Goal: Task Accomplishment & Management: Manage account settings

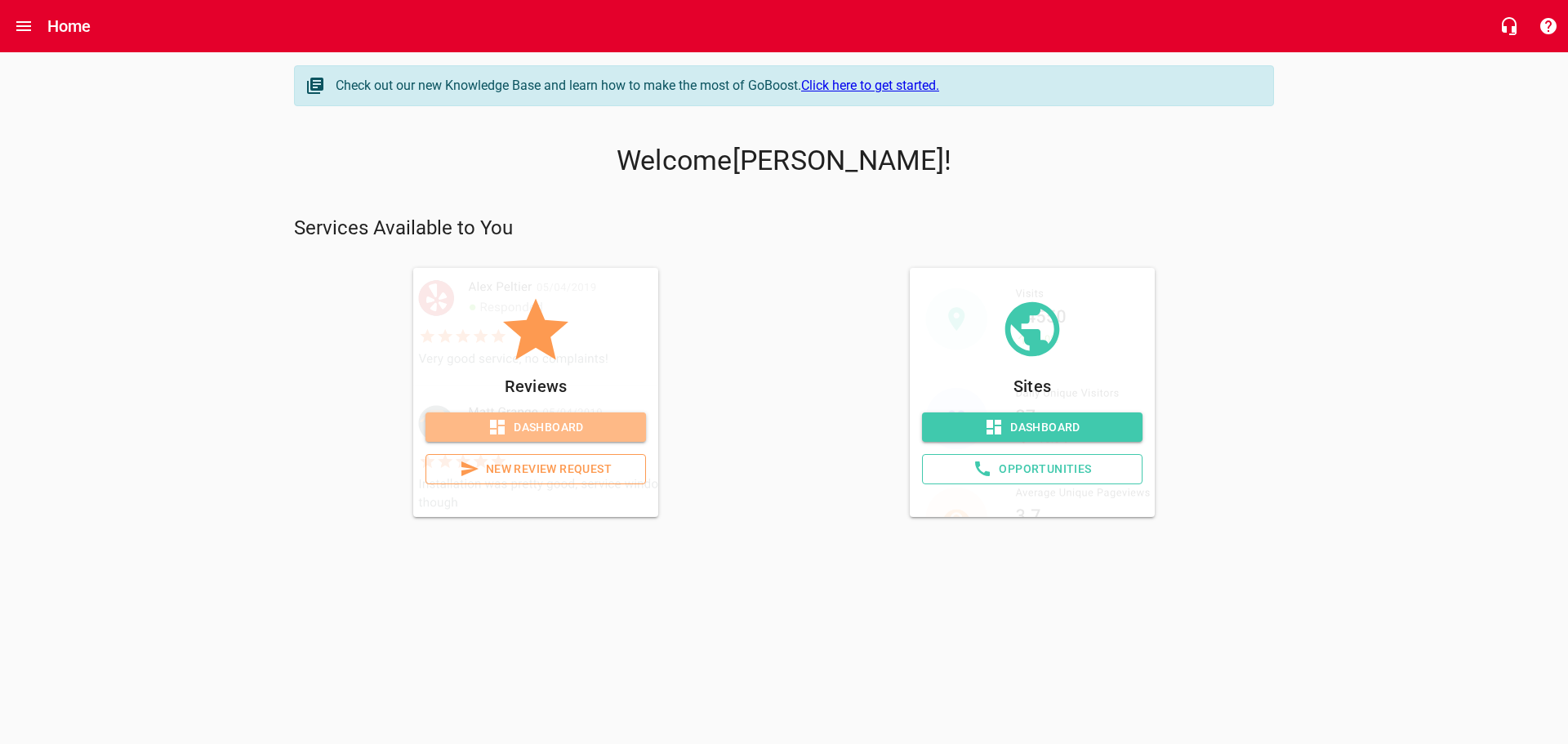
click at [543, 426] on span "Dashboard" at bounding box center [535, 427] width 194 height 21
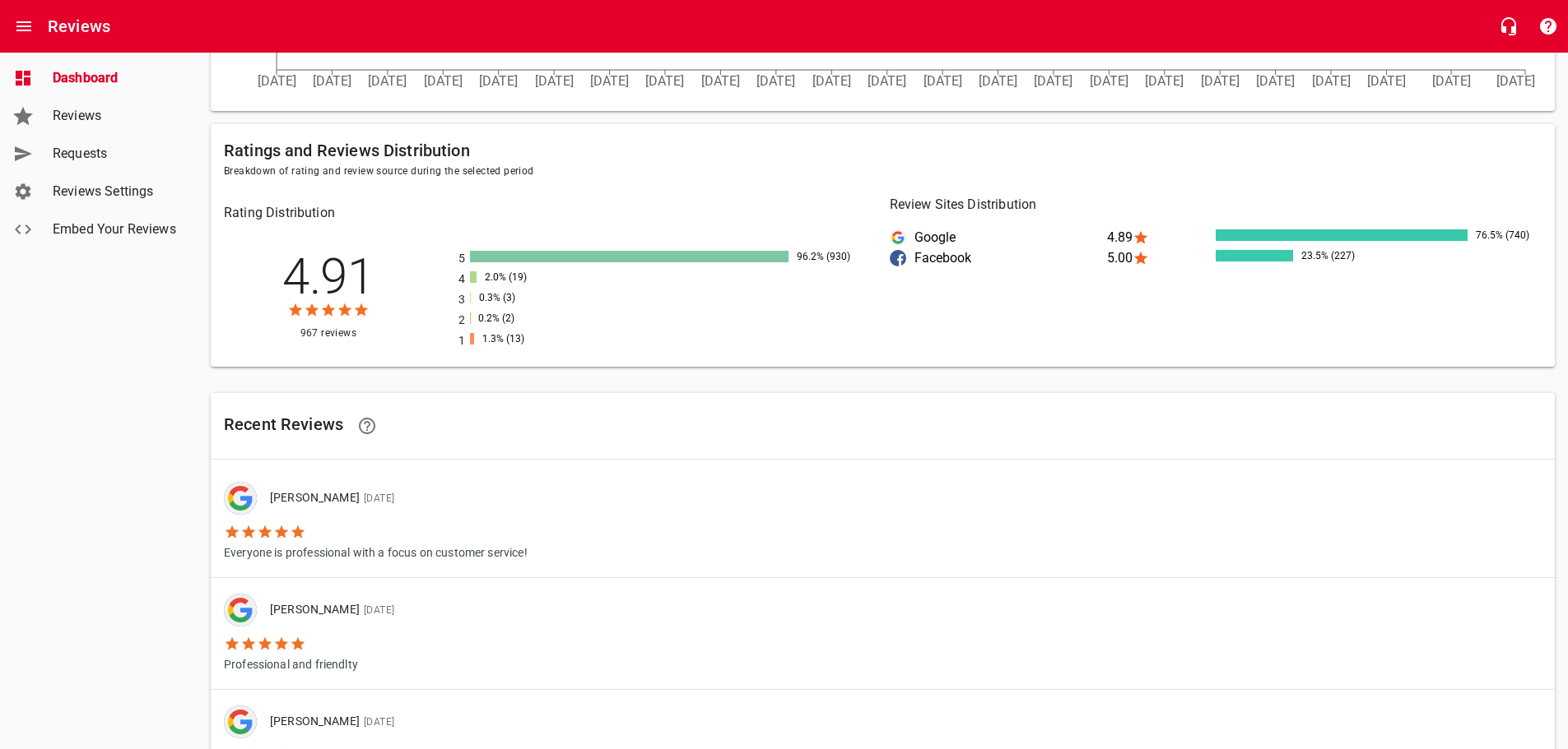
scroll to position [616, 0]
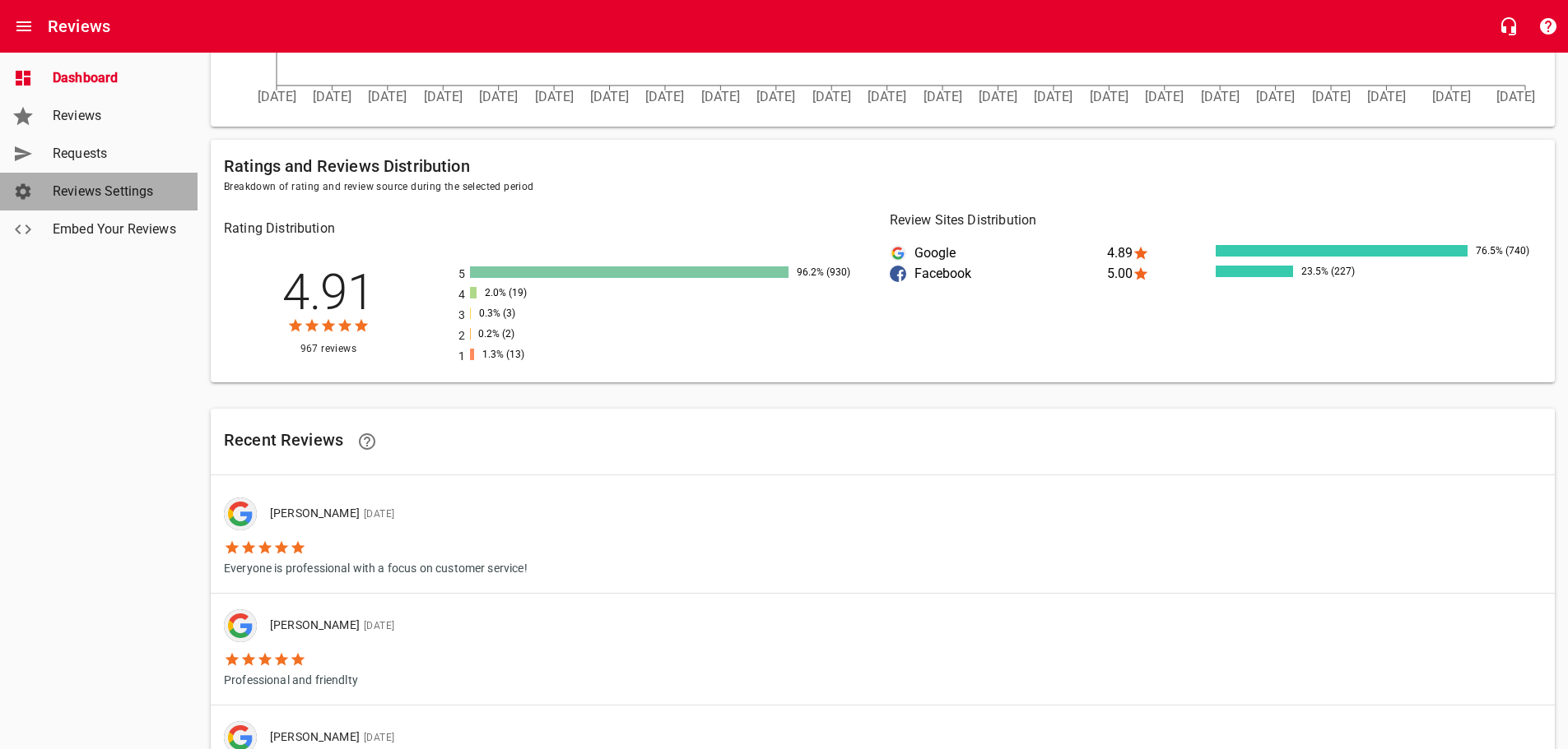
click at [69, 189] on span "Reviews Settings" at bounding box center [115, 191] width 125 height 20
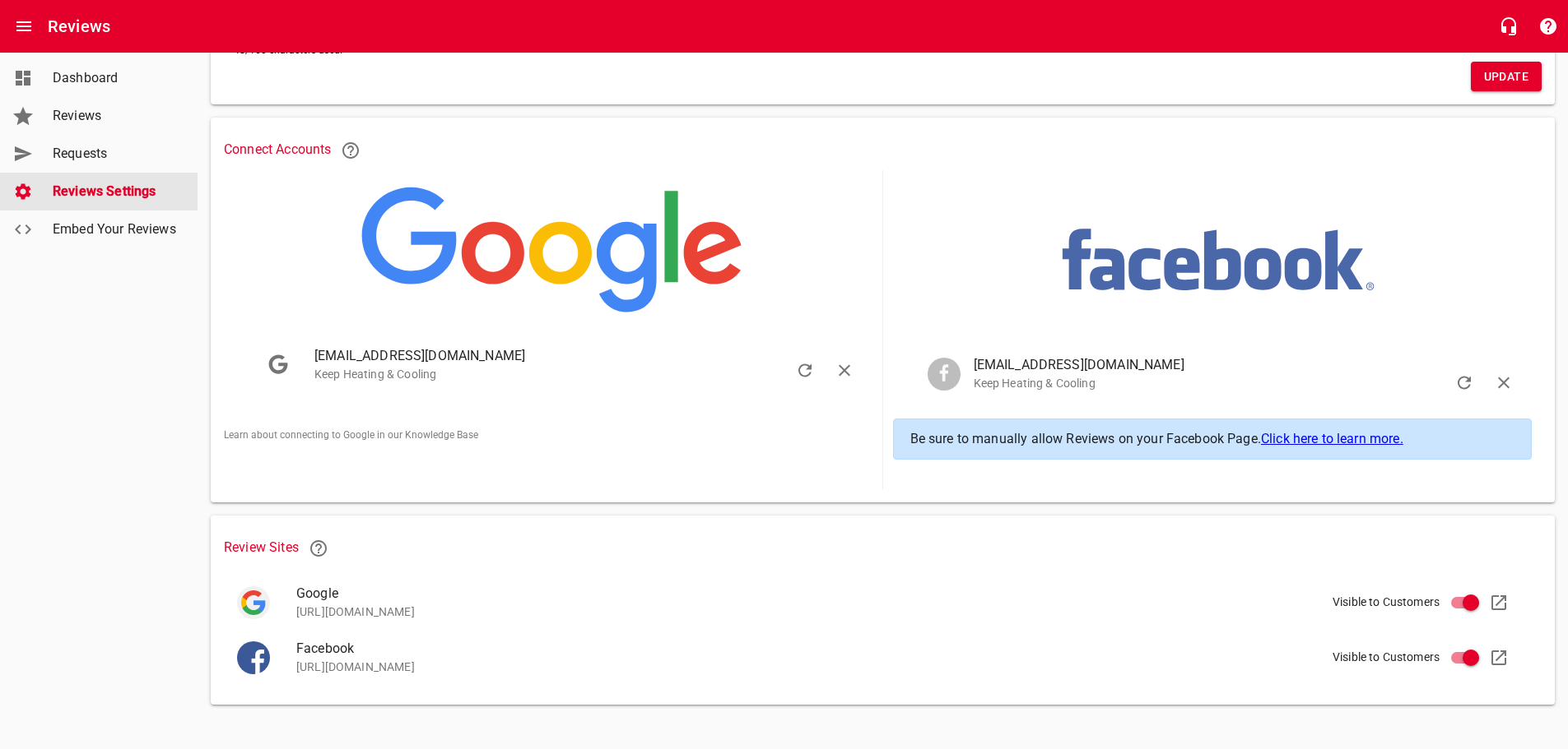
scroll to position [253, 0]
click at [1310, 437] on link "Click here to learn more." at bounding box center [1332, 439] width 142 height 16
click at [99, 76] on span "Dashboard" at bounding box center [115, 78] width 125 height 20
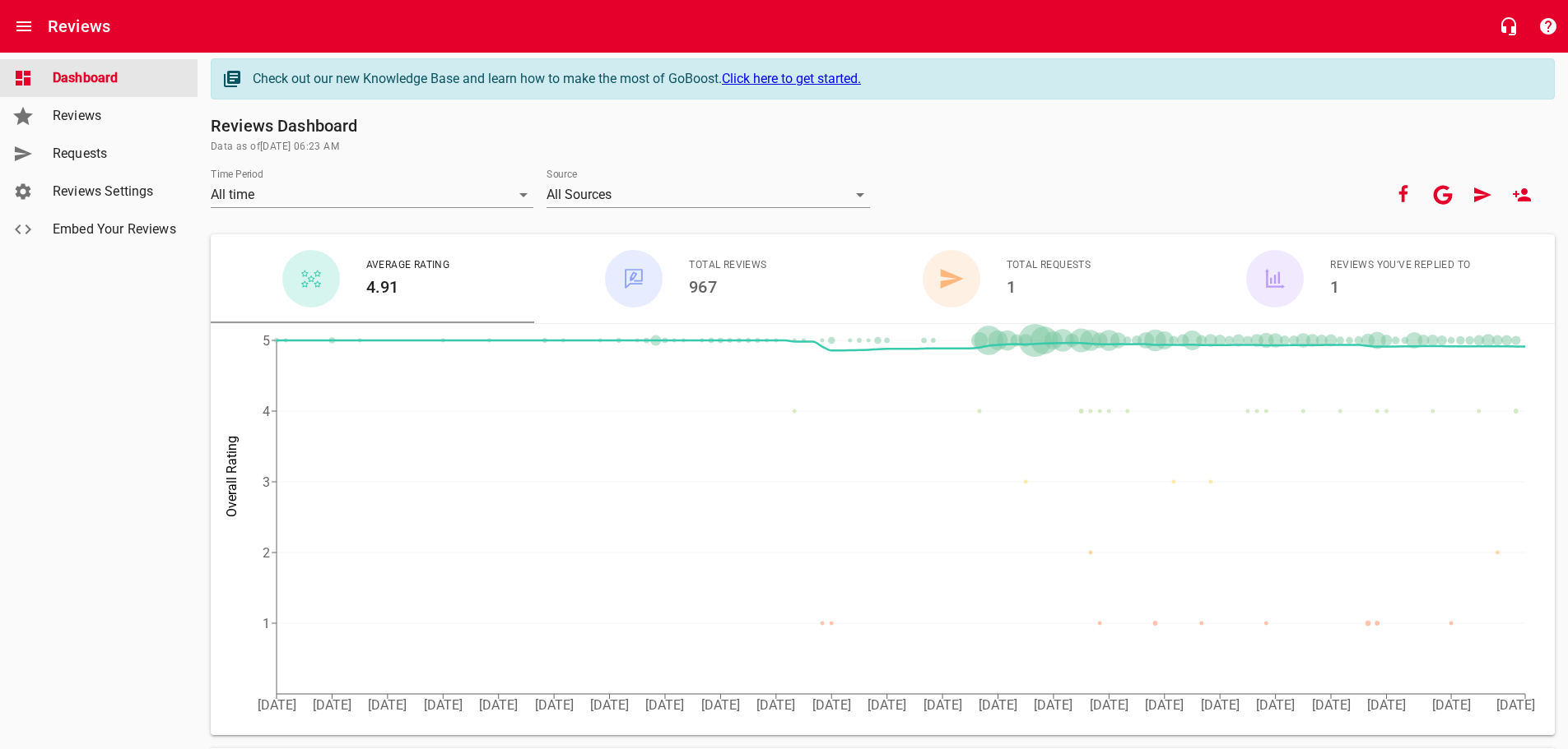
scroll to position [9, 0]
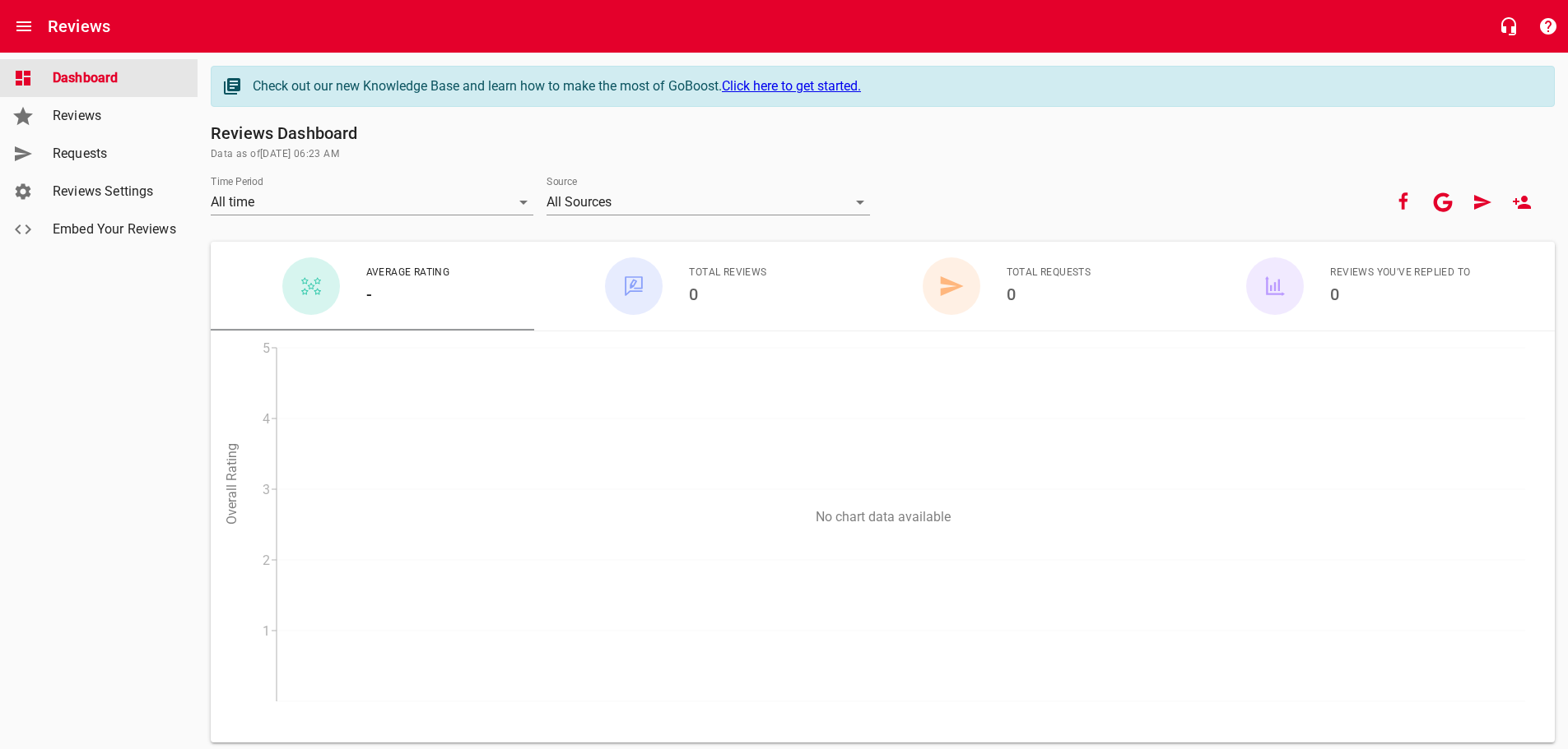
scroll to position [471, 0]
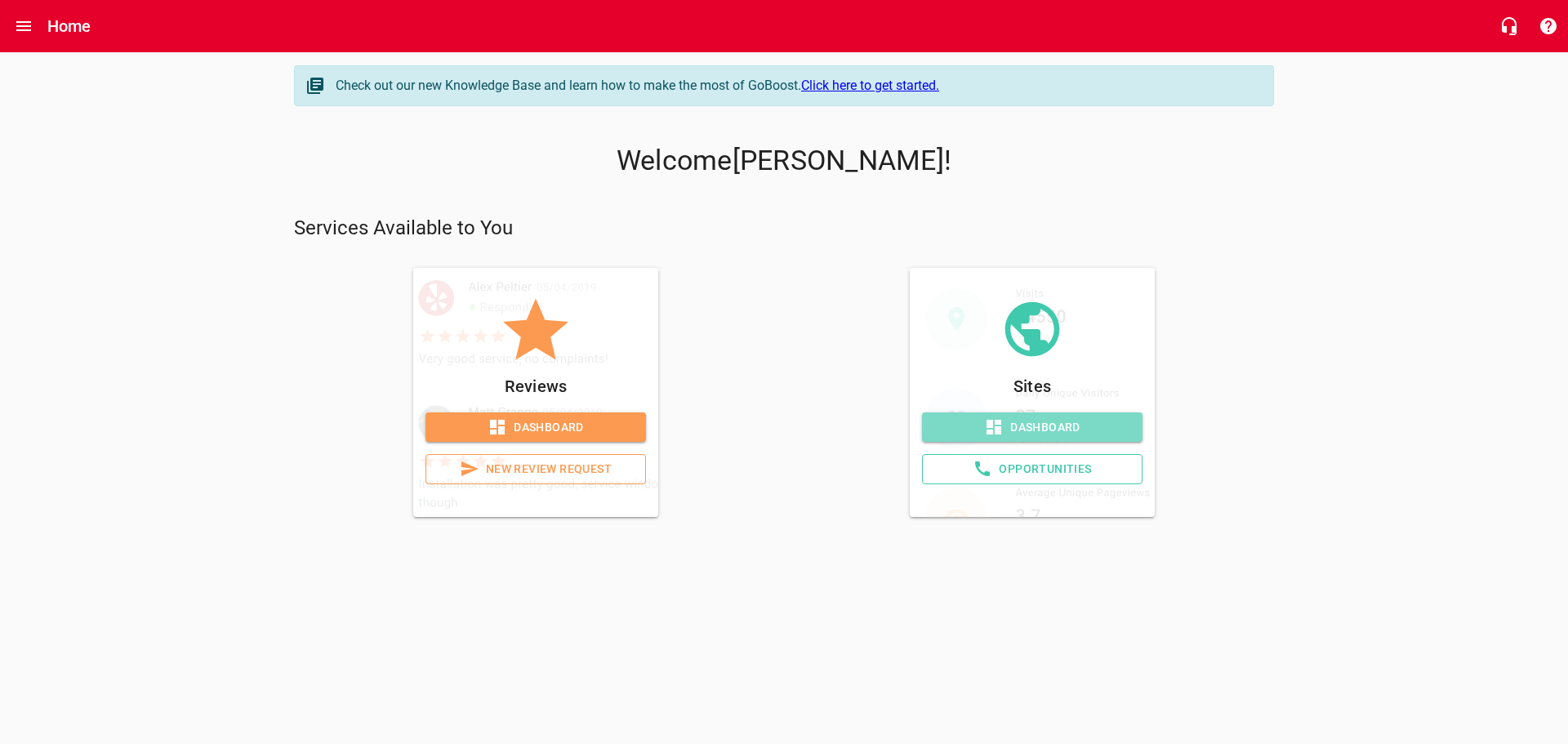
click at [1048, 424] on span "Dashboard" at bounding box center [1032, 427] width 194 height 21
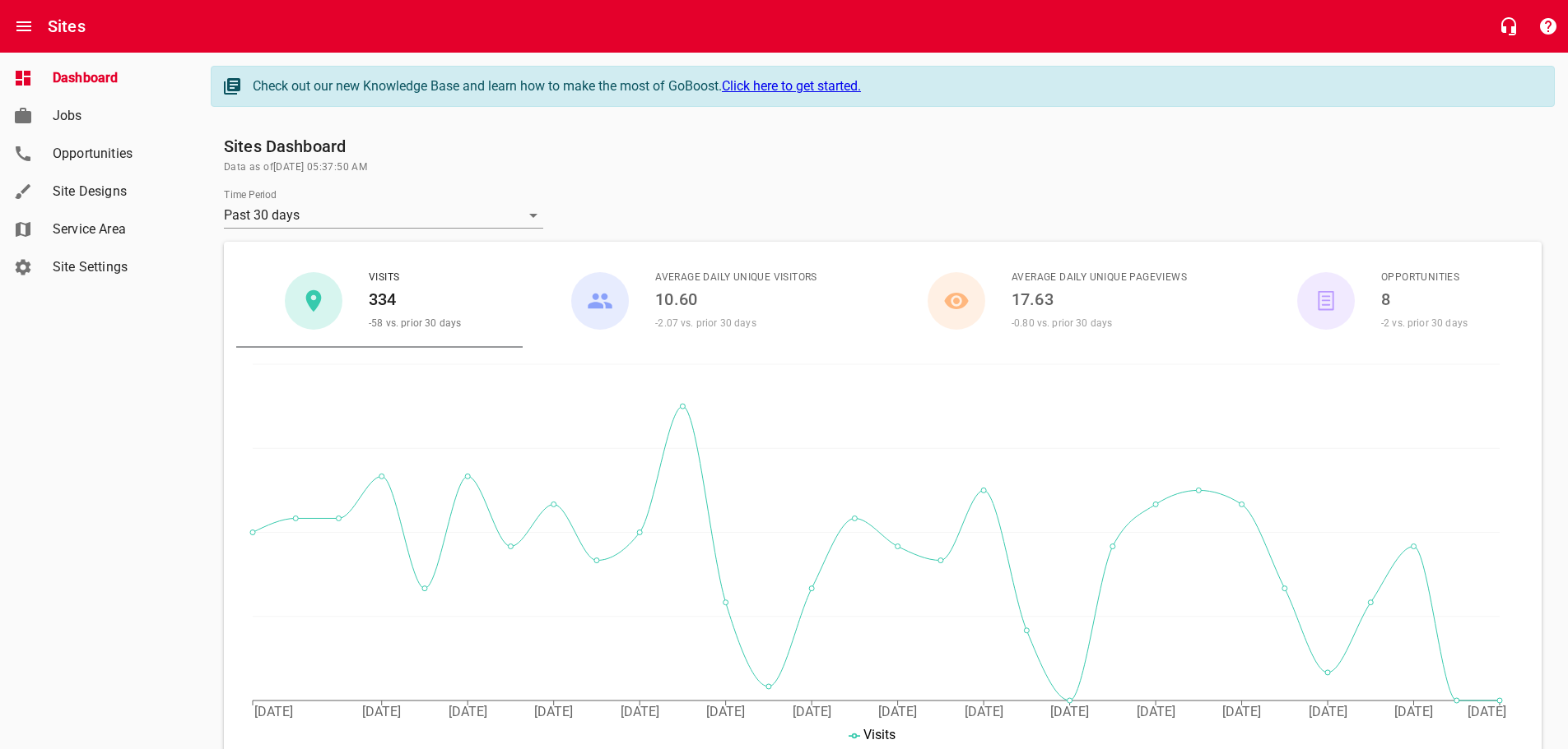
click at [68, 125] on span "Jobs" at bounding box center [115, 115] width 125 height 20
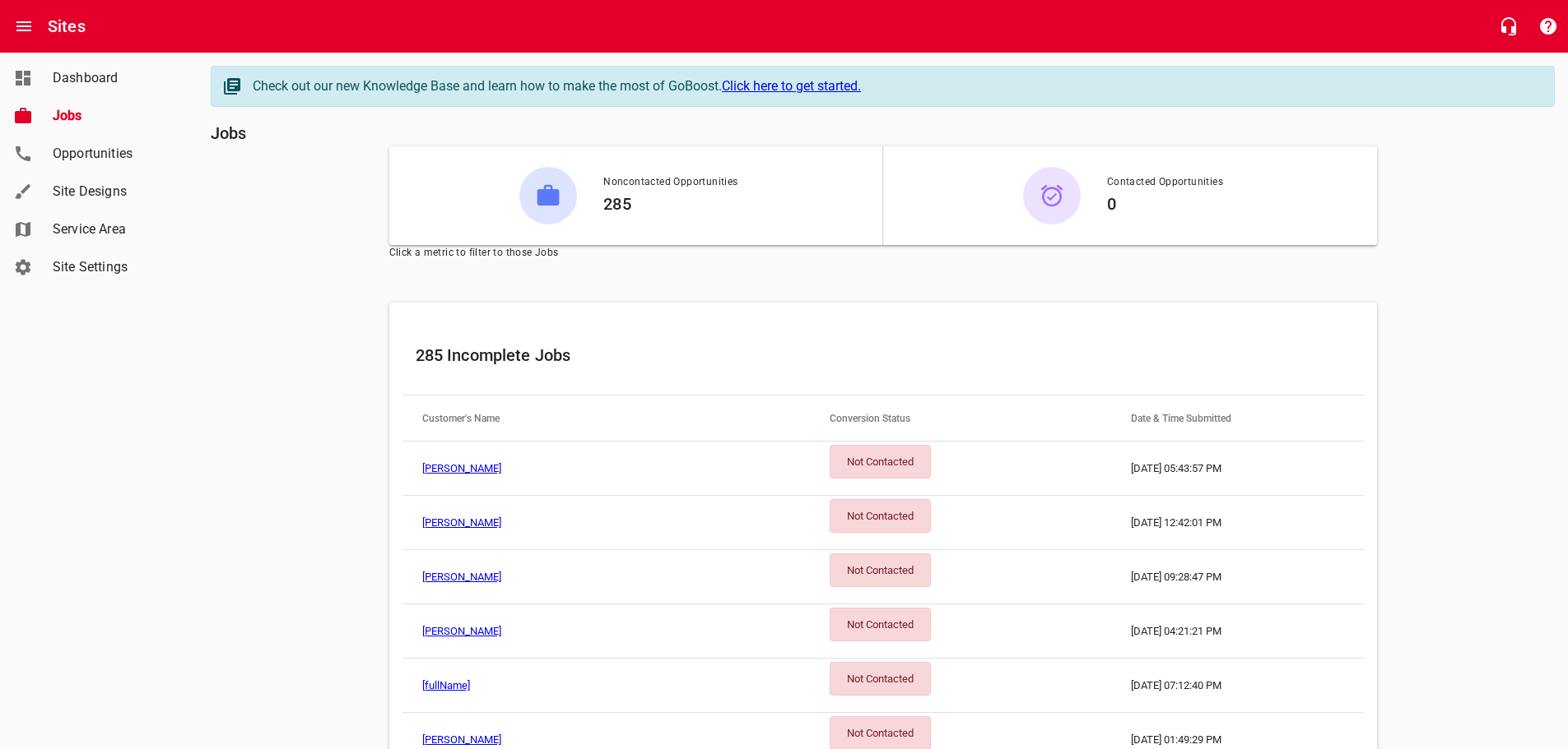
click at [95, 152] on span "Opportunities" at bounding box center [115, 153] width 125 height 20
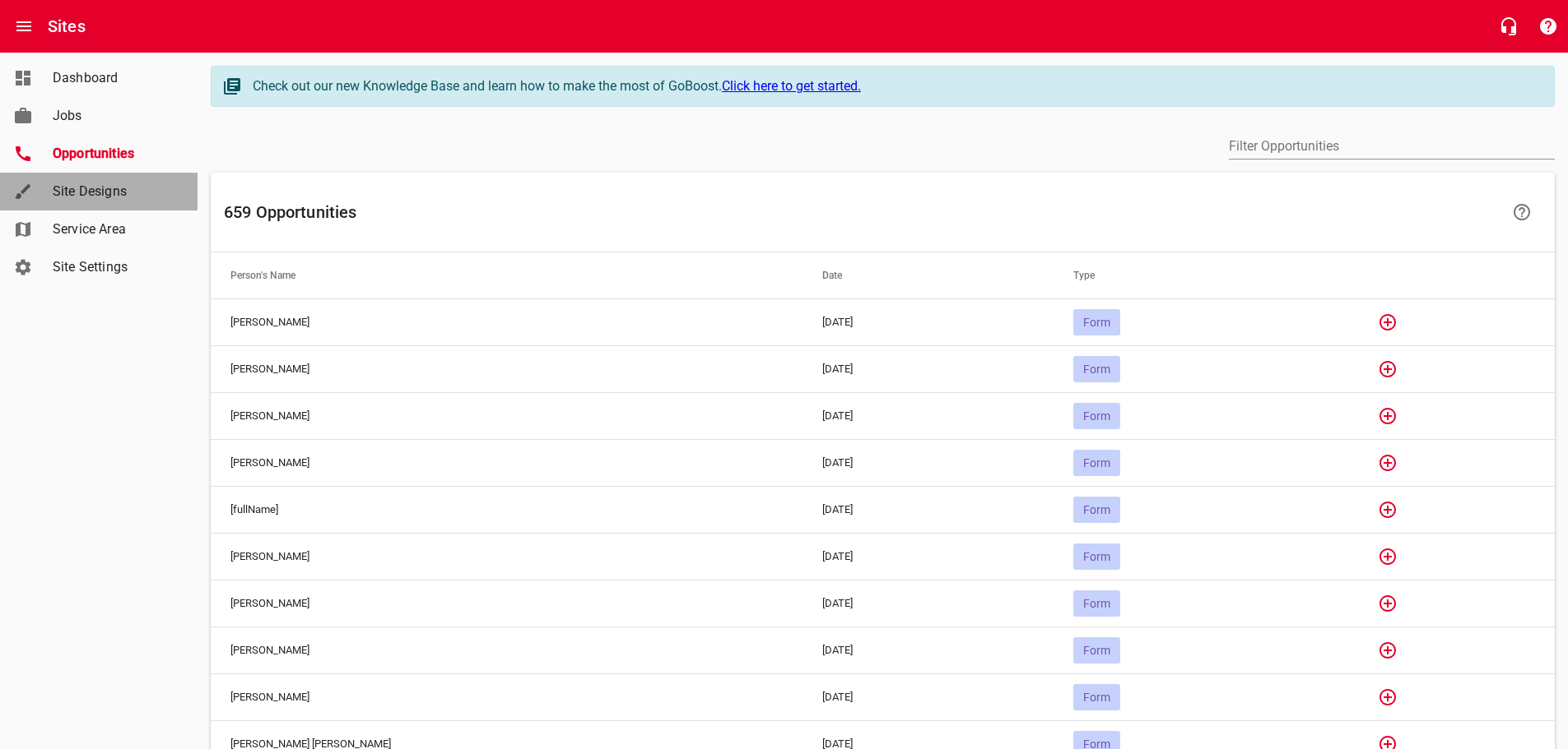
click at [105, 191] on span "Site Designs" at bounding box center [115, 191] width 125 height 20
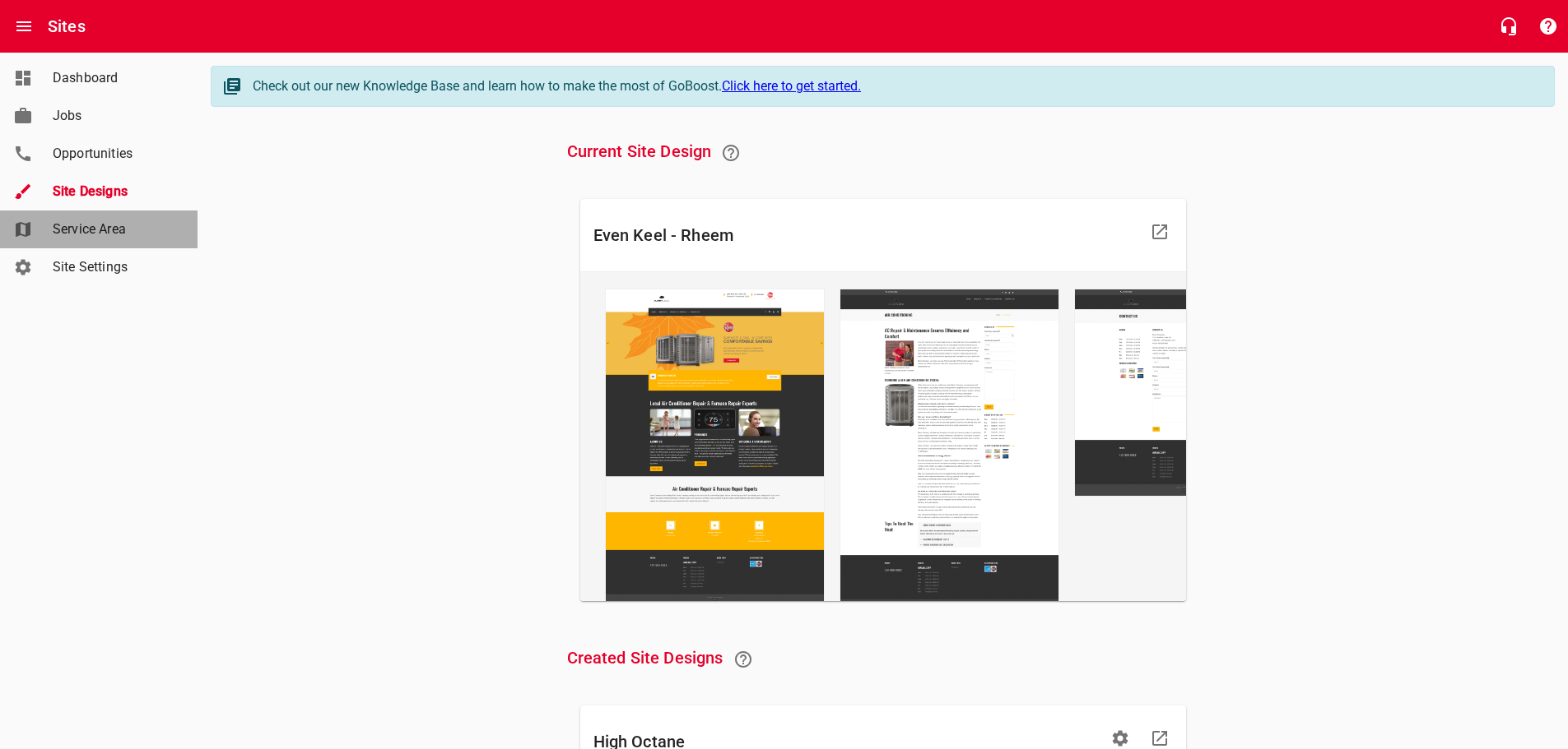
click at [91, 224] on span "Service Area" at bounding box center [115, 229] width 125 height 20
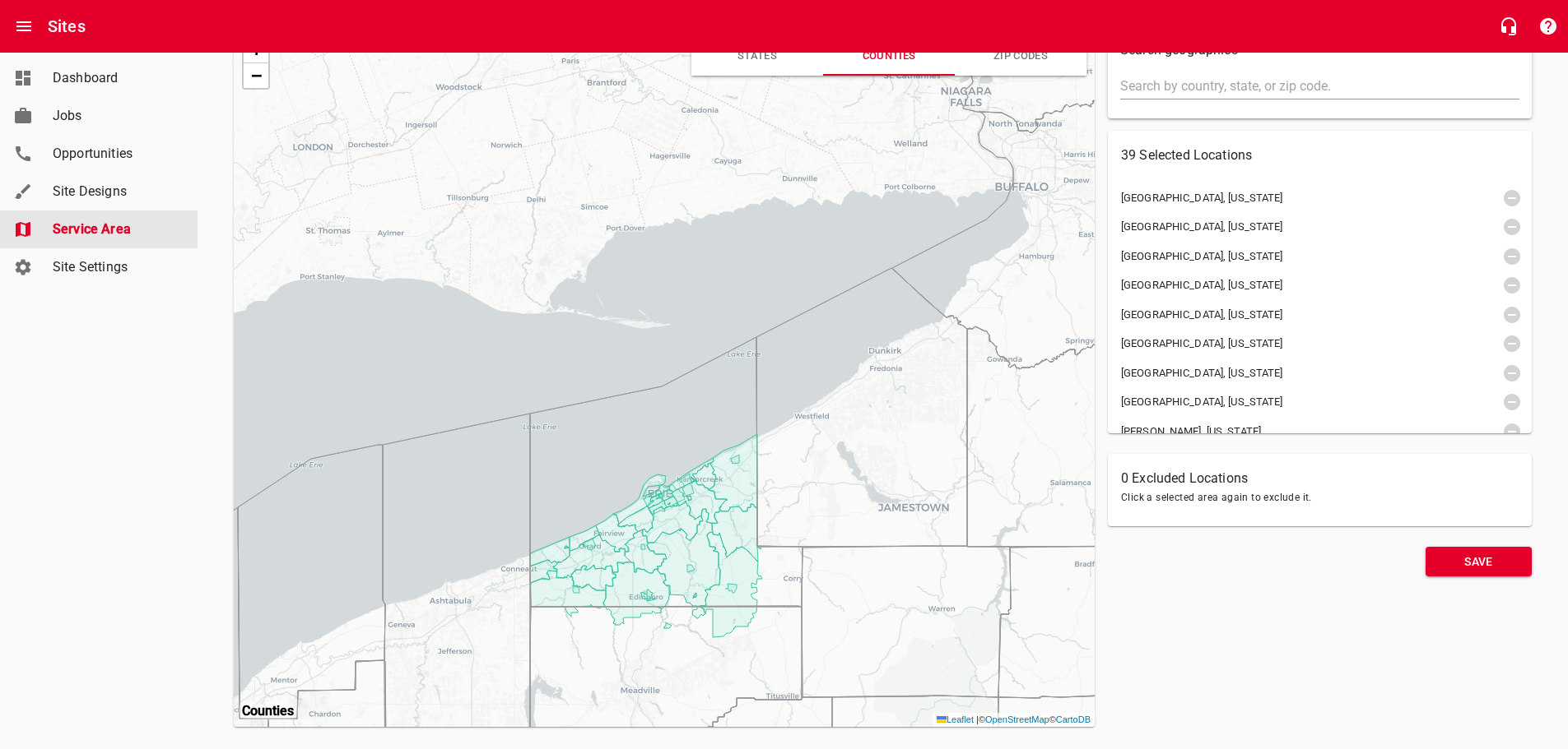
scroll to position [175, 0]
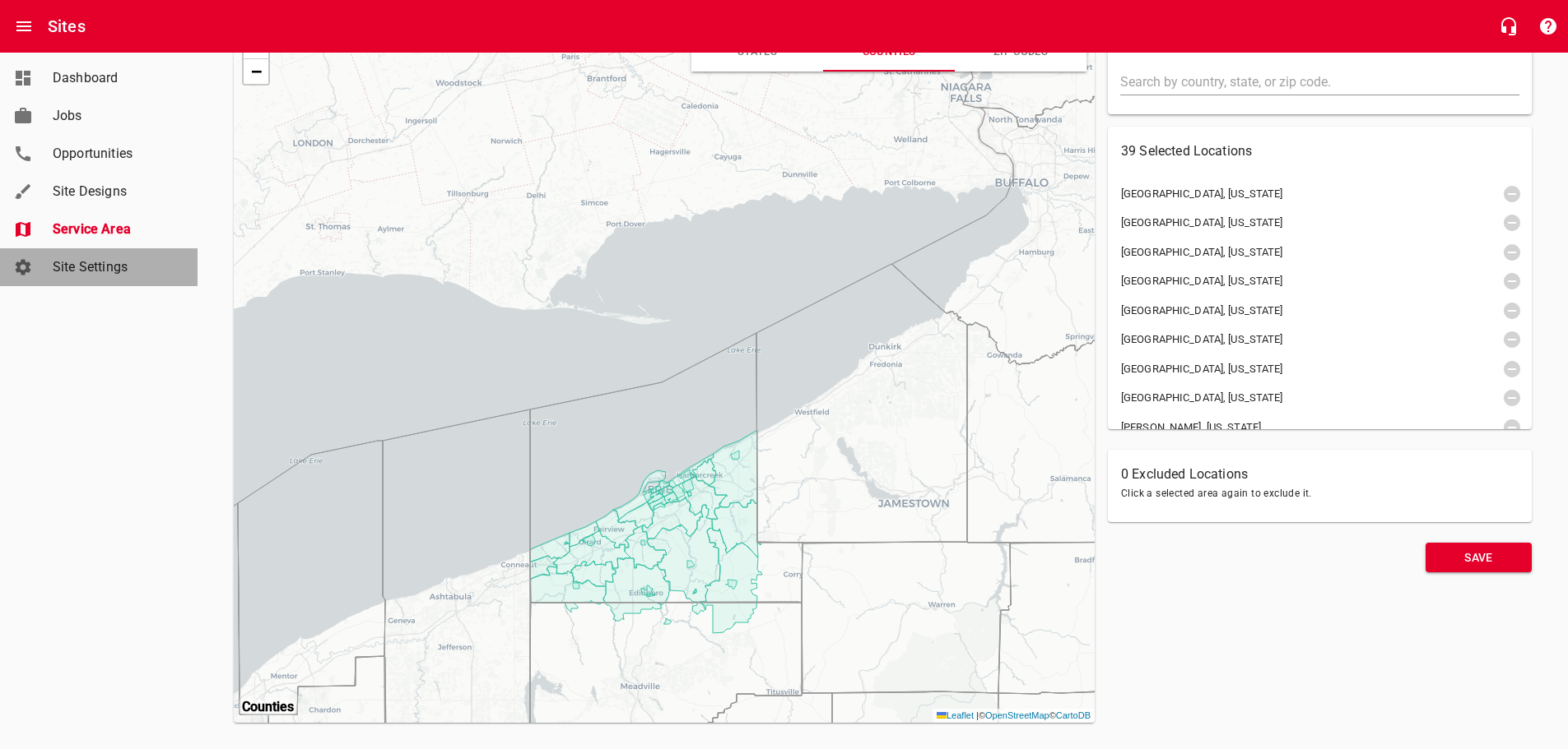
click at [80, 270] on span "Site Settings" at bounding box center [115, 267] width 125 height 20
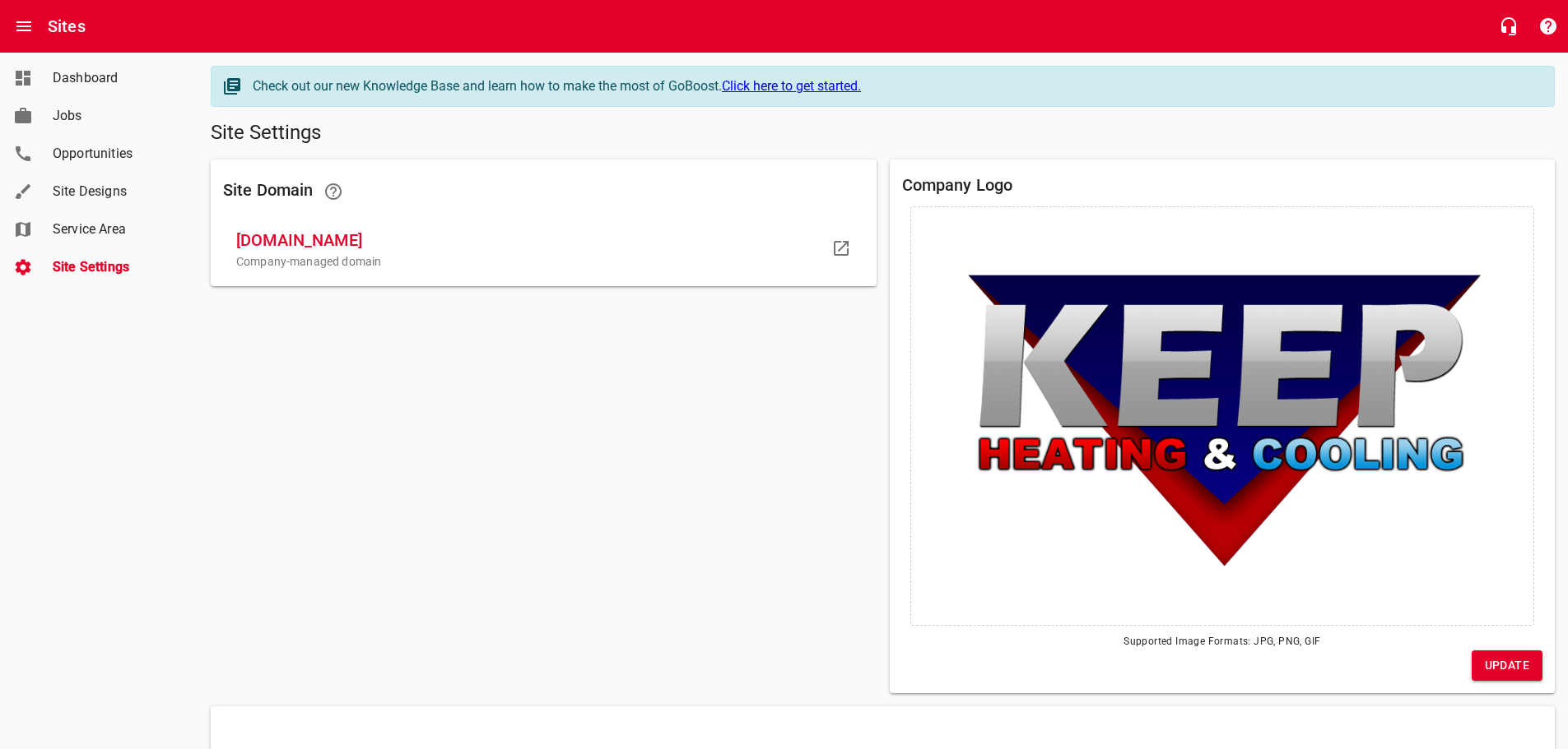
click at [62, 77] on span "Dashboard" at bounding box center [115, 78] width 125 height 20
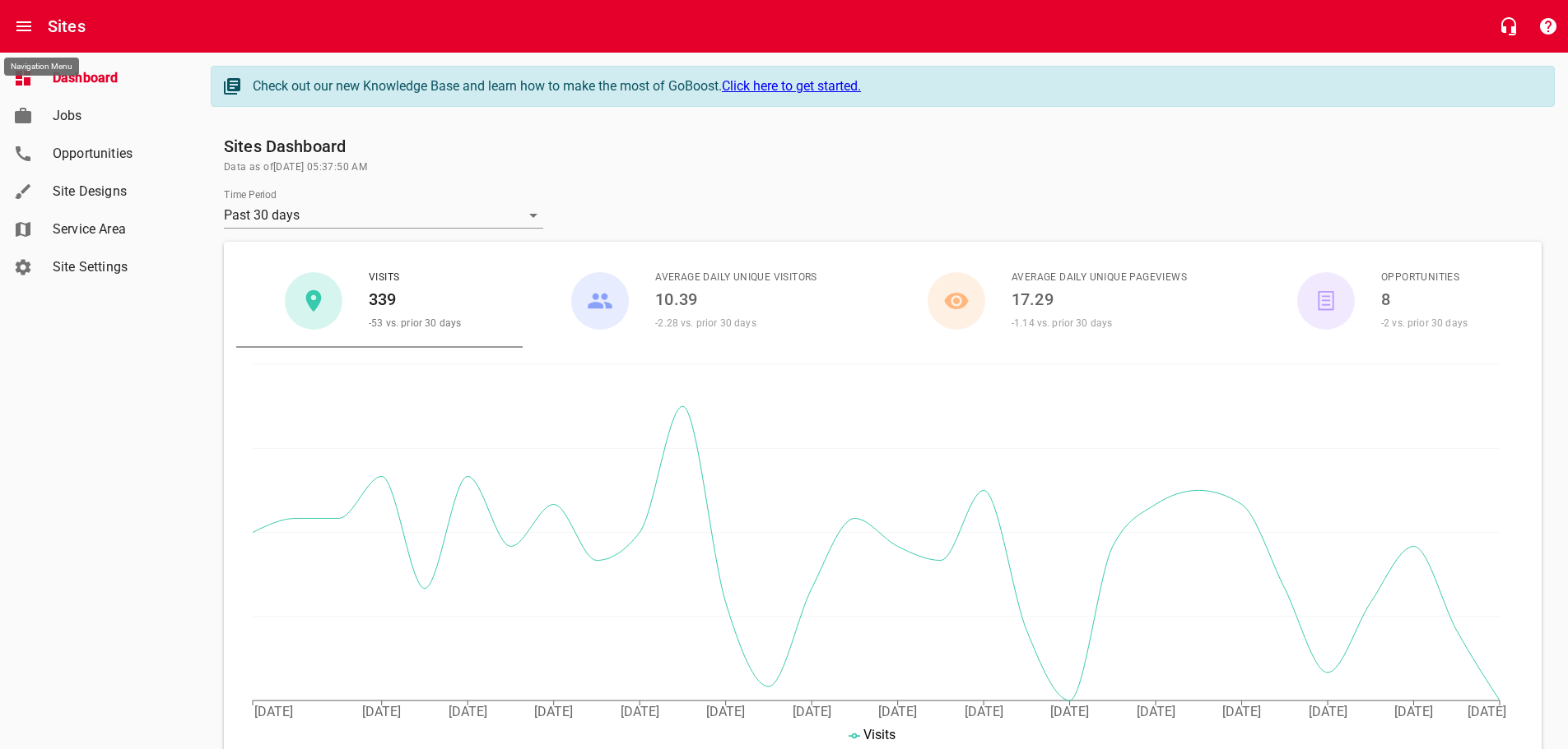
click at [18, 28] on icon "Open drawer" at bounding box center [24, 26] width 20 height 20
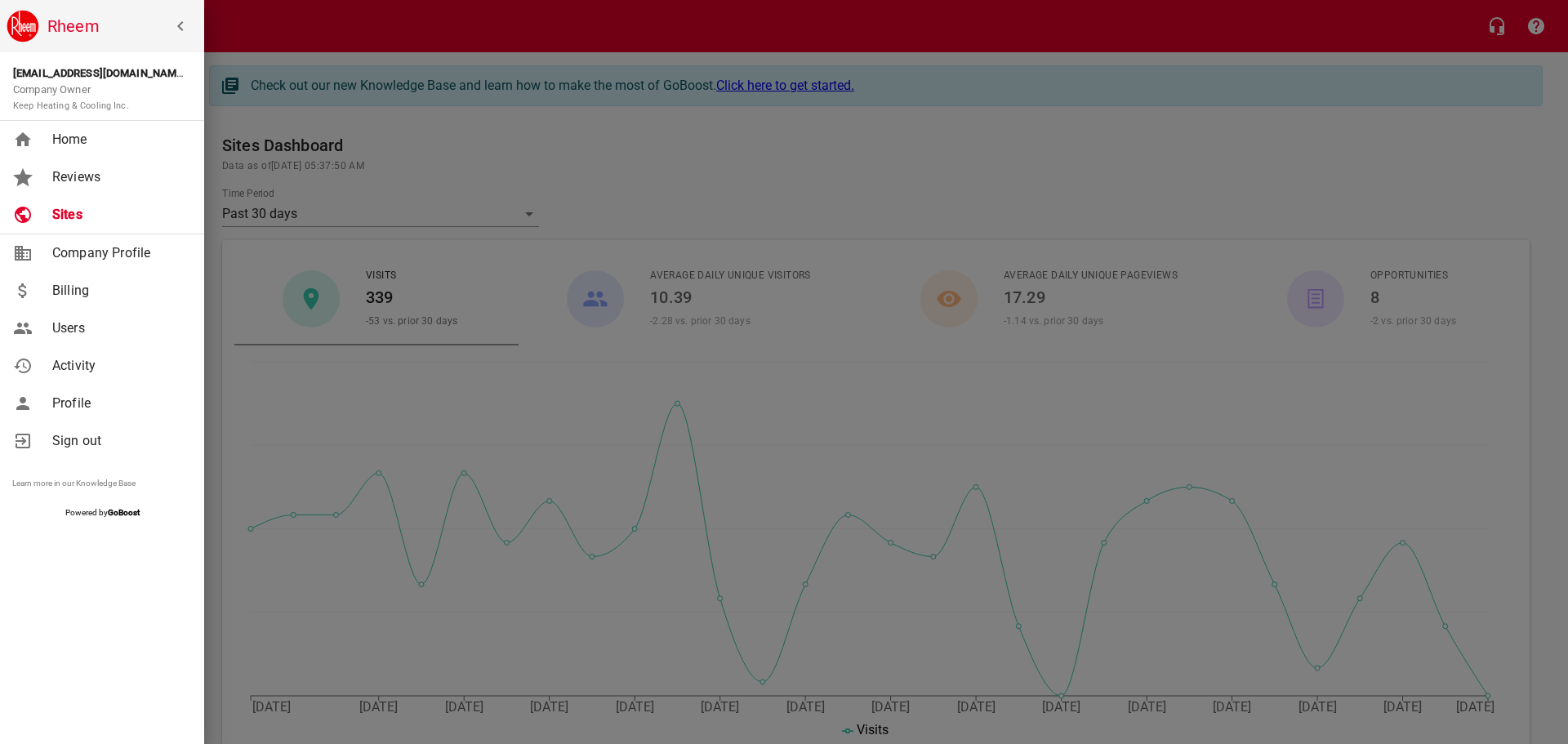
click at [72, 401] on span "Profile" at bounding box center [118, 403] width 132 height 20
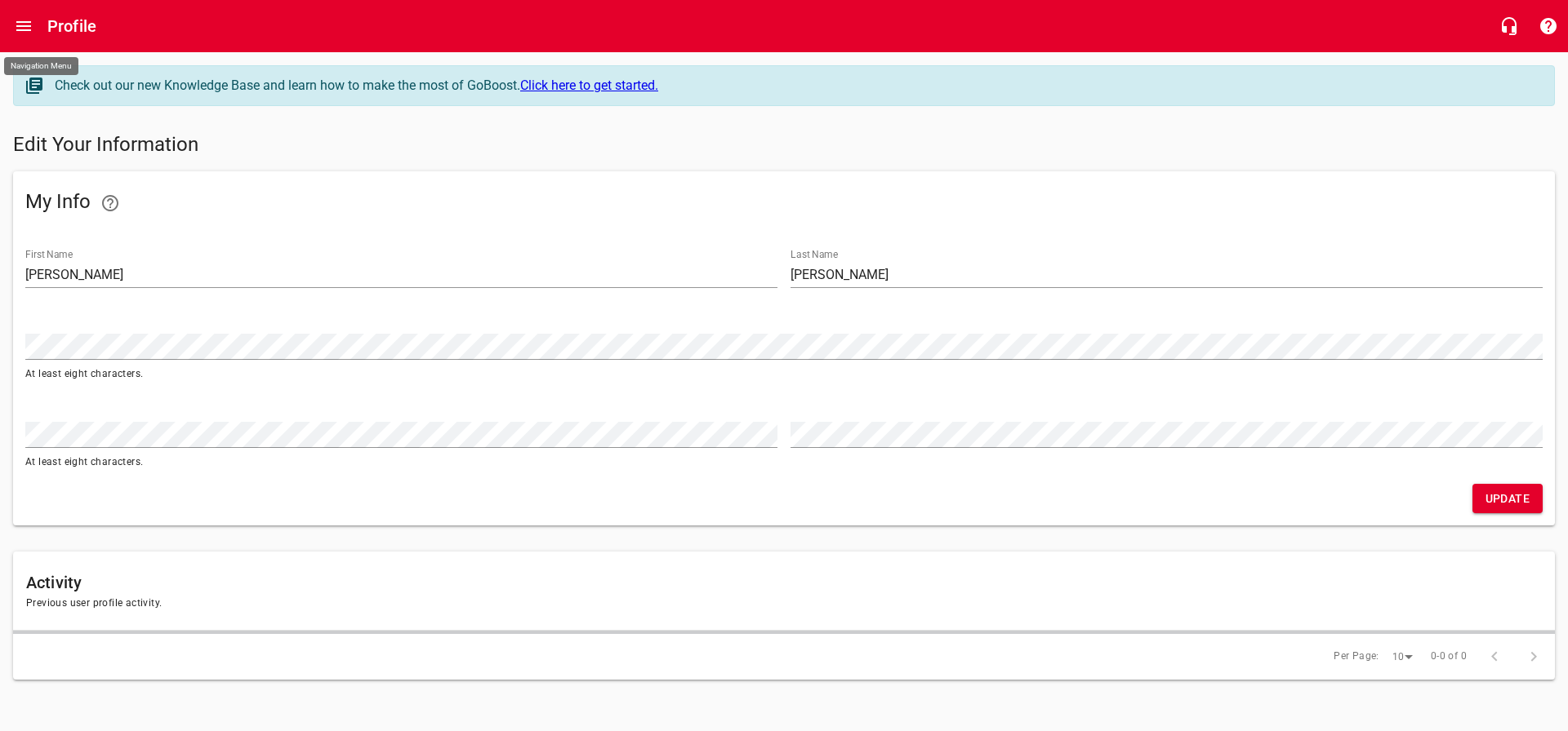
click at [21, 23] on icon "Open drawer" at bounding box center [23, 25] width 20 height 20
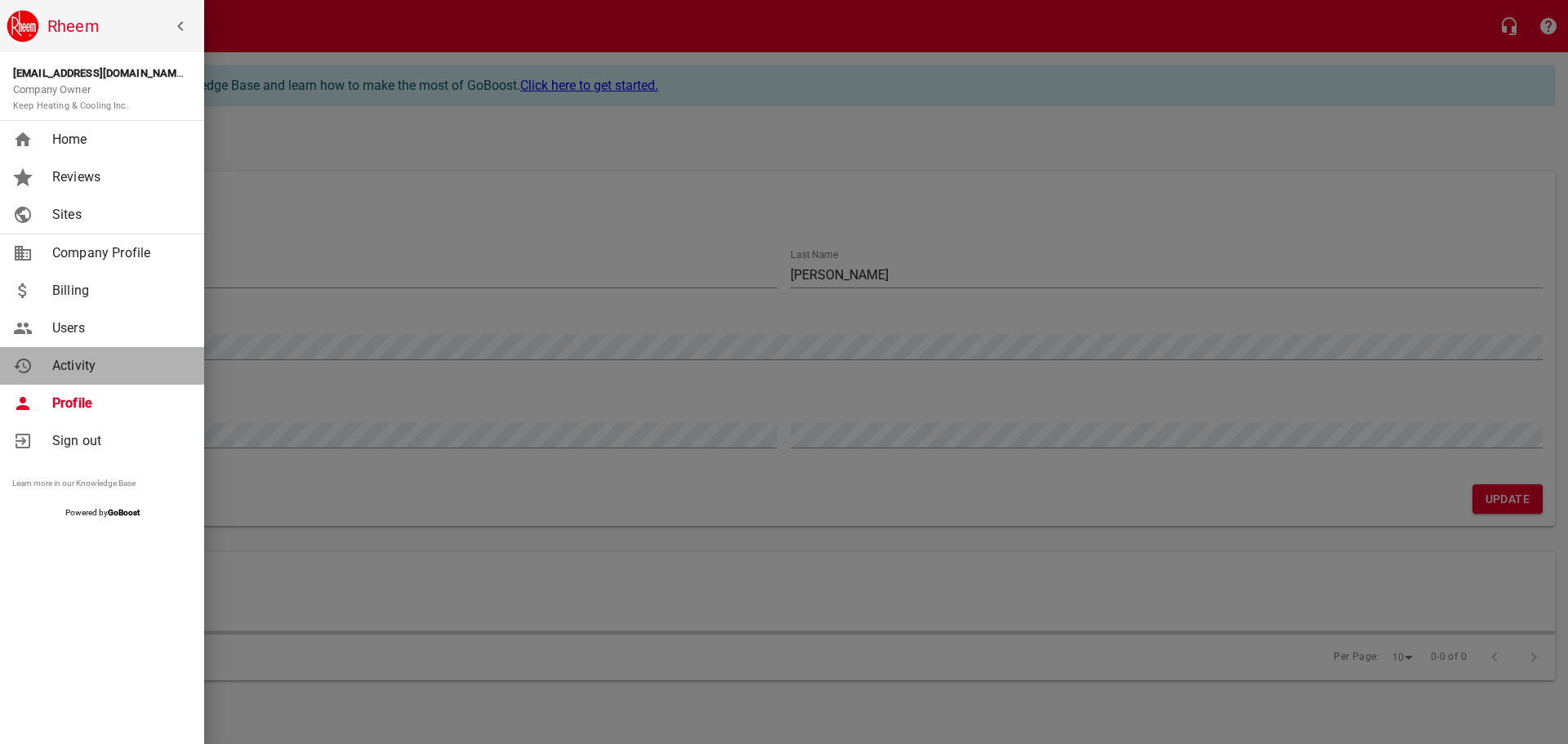
click at [77, 364] on span "Activity" at bounding box center [118, 365] width 132 height 20
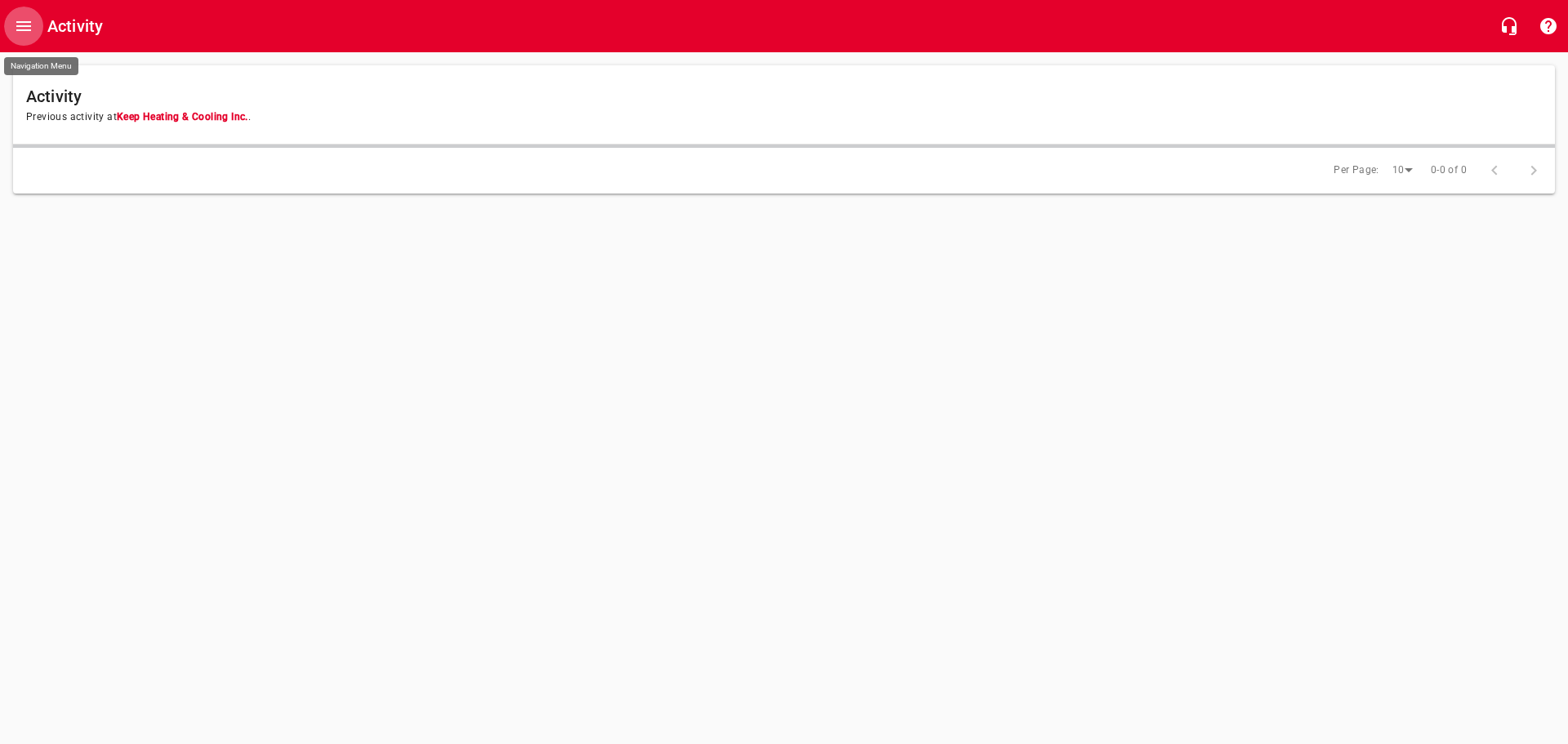
click at [22, 24] on icon "Open drawer" at bounding box center [23, 25] width 20 height 20
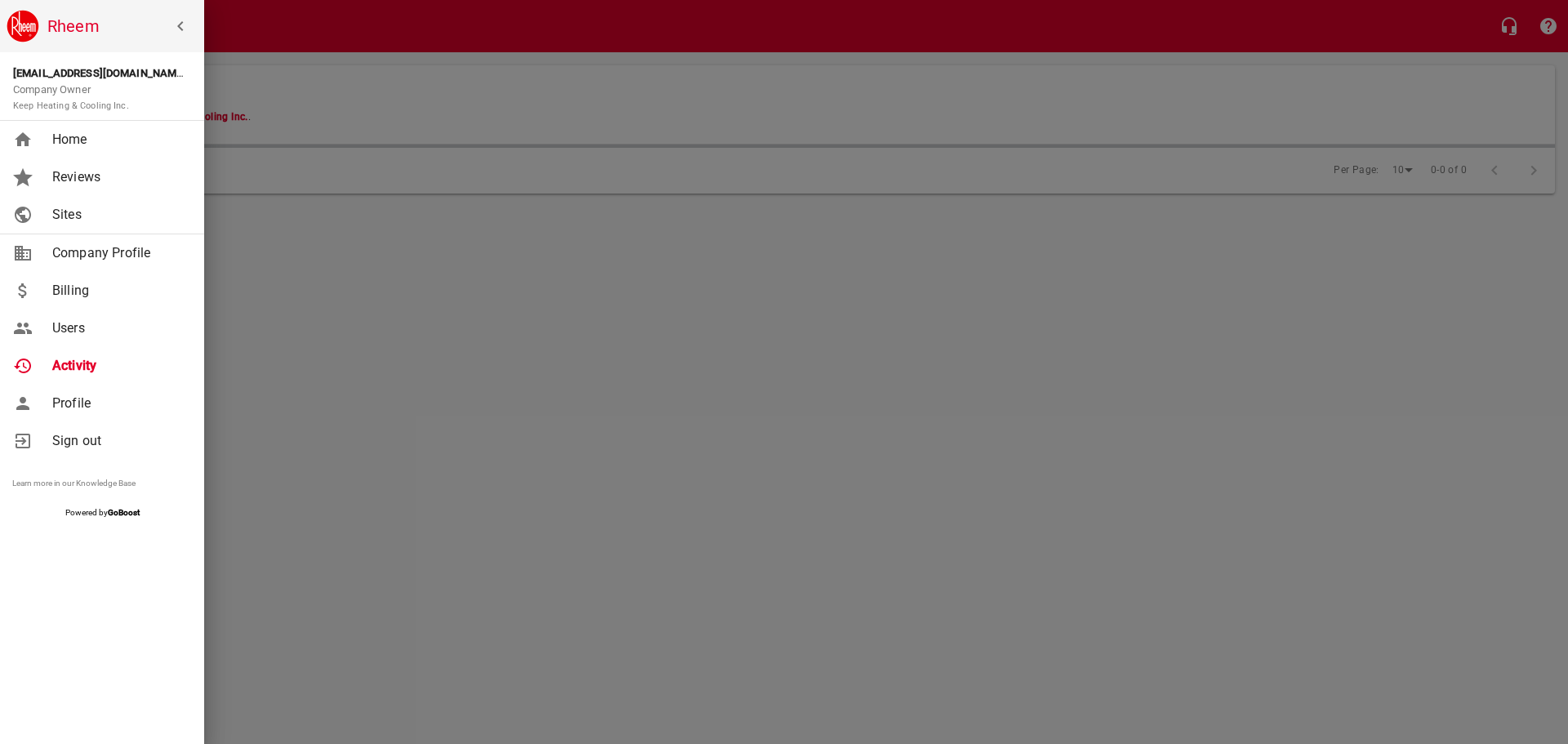
click at [67, 322] on span "Users" at bounding box center [118, 328] width 132 height 20
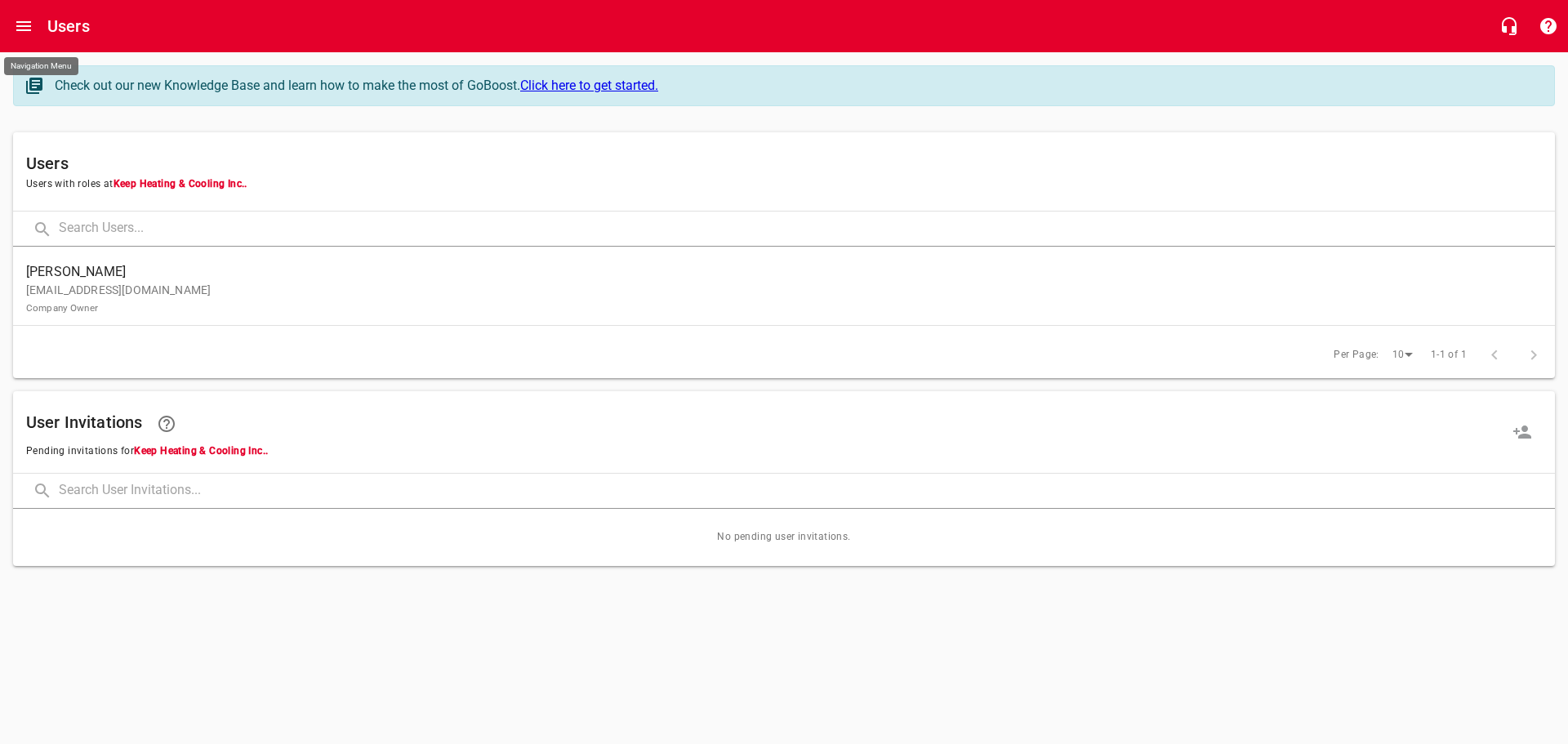
click at [23, 33] on icon "Open drawer" at bounding box center [23, 25] width 20 height 20
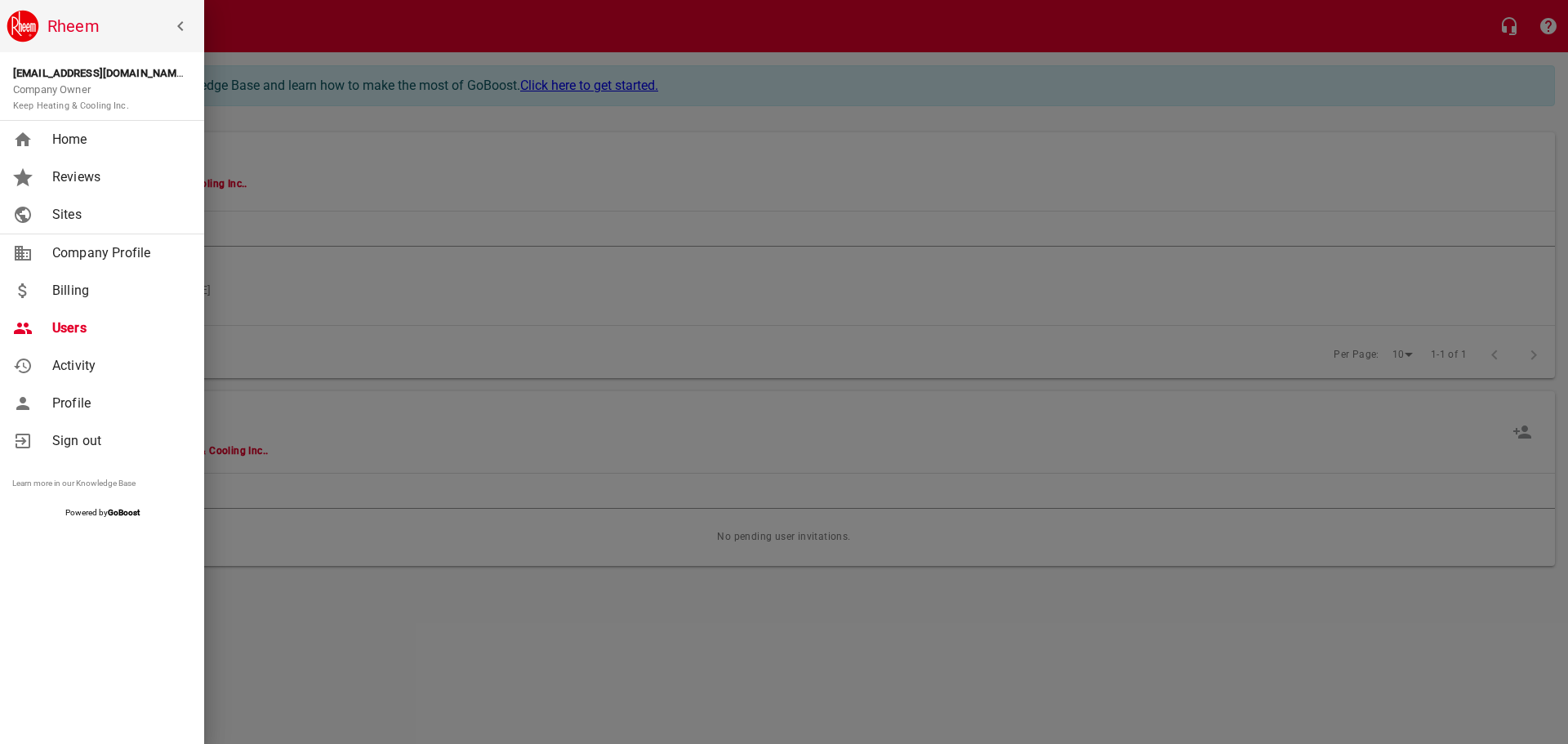
click at [64, 286] on span "Billing" at bounding box center [118, 290] width 132 height 20
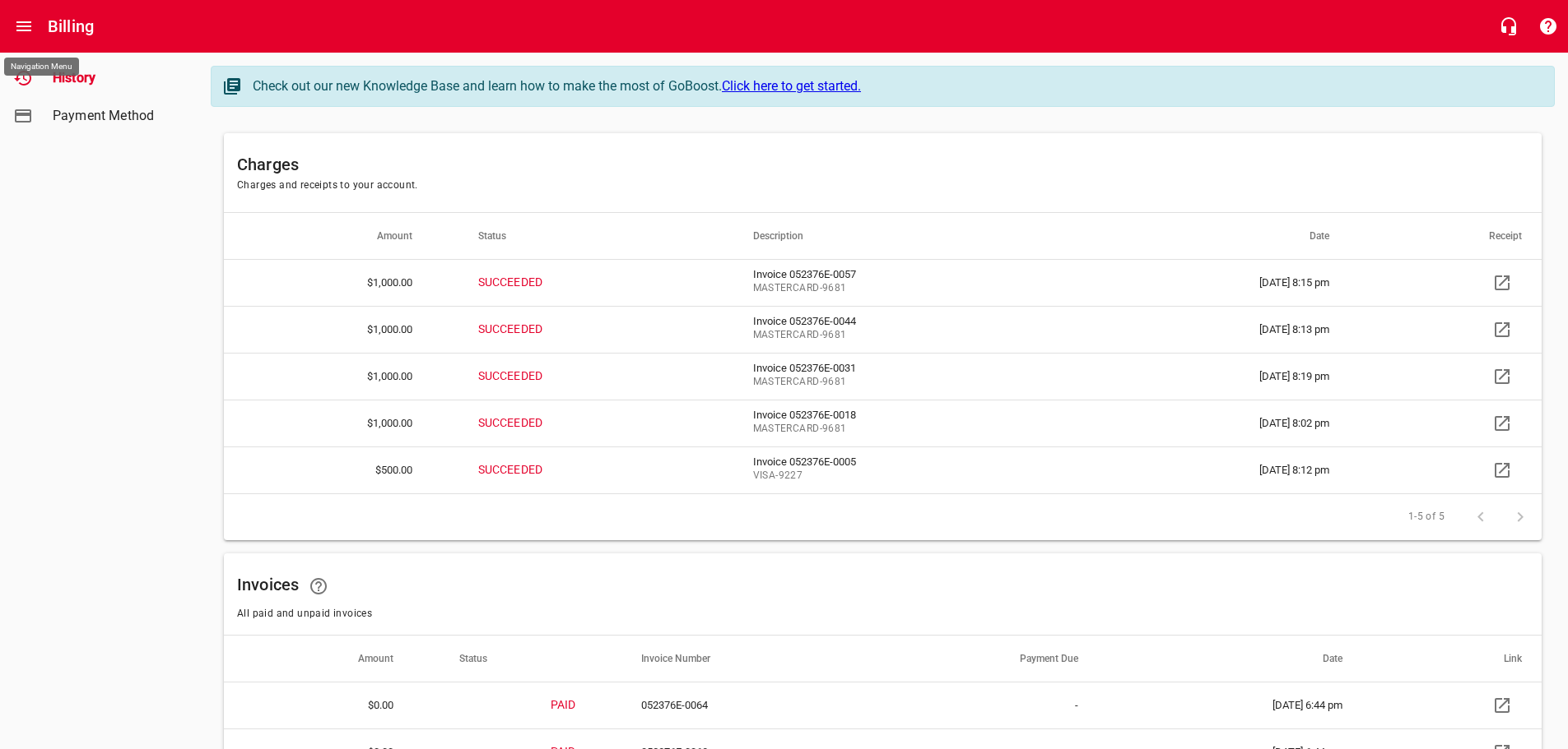
click at [22, 22] on icon "Open drawer" at bounding box center [24, 26] width 15 height 9
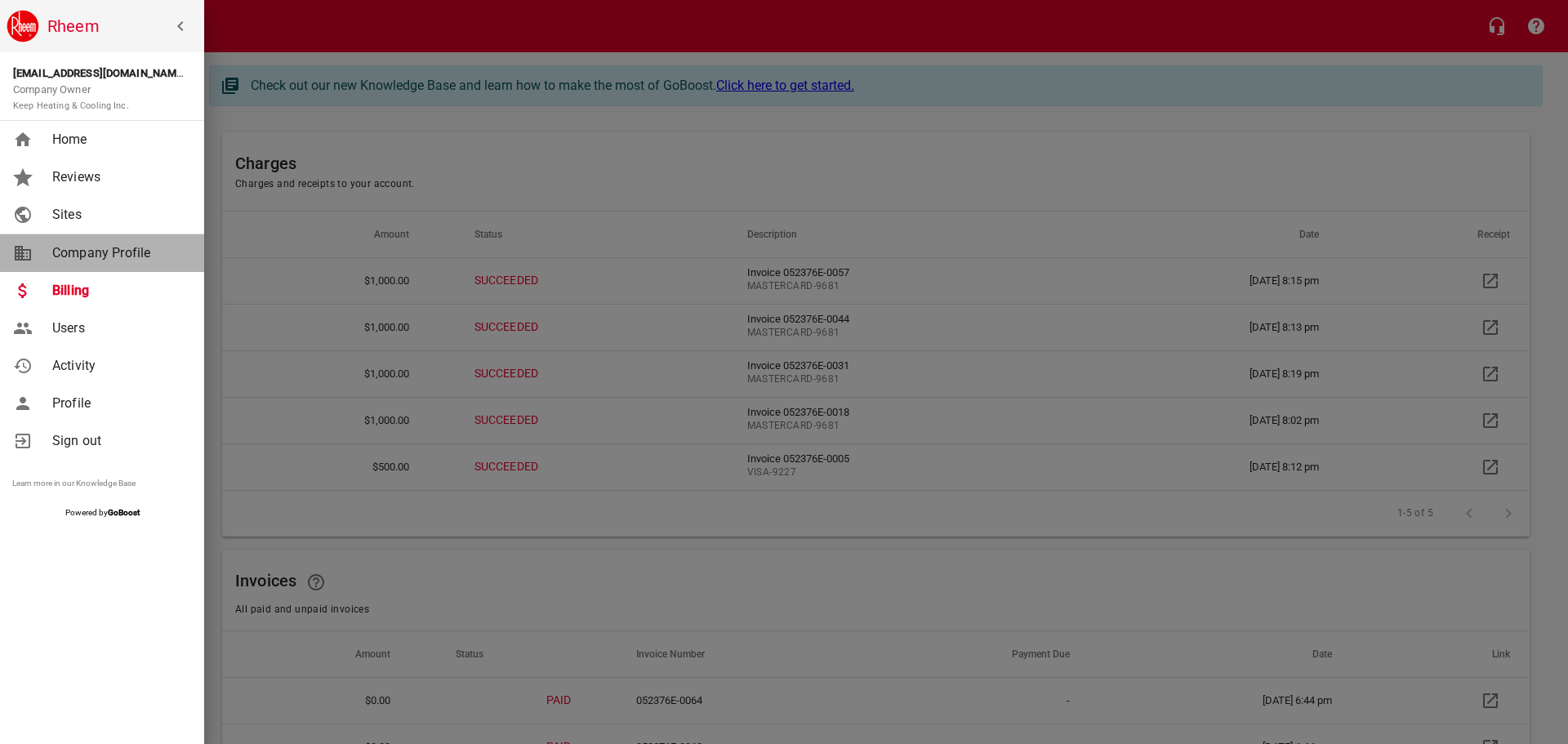
click at [83, 258] on span "Company Profile" at bounding box center [118, 253] width 132 height 20
select select "[US_STATE]"
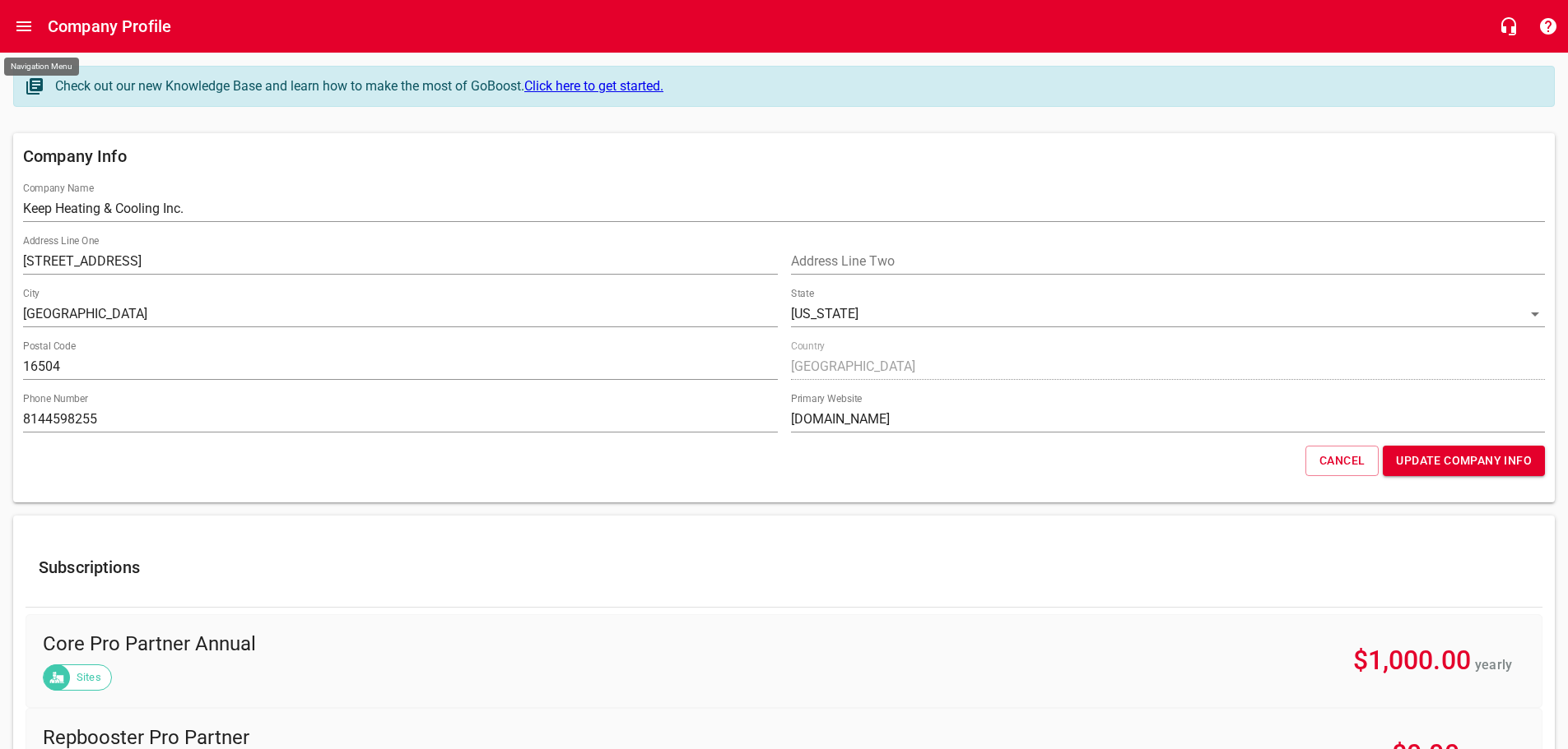
click at [28, 27] on icon "Open drawer" at bounding box center [24, 26] width 15 height 9
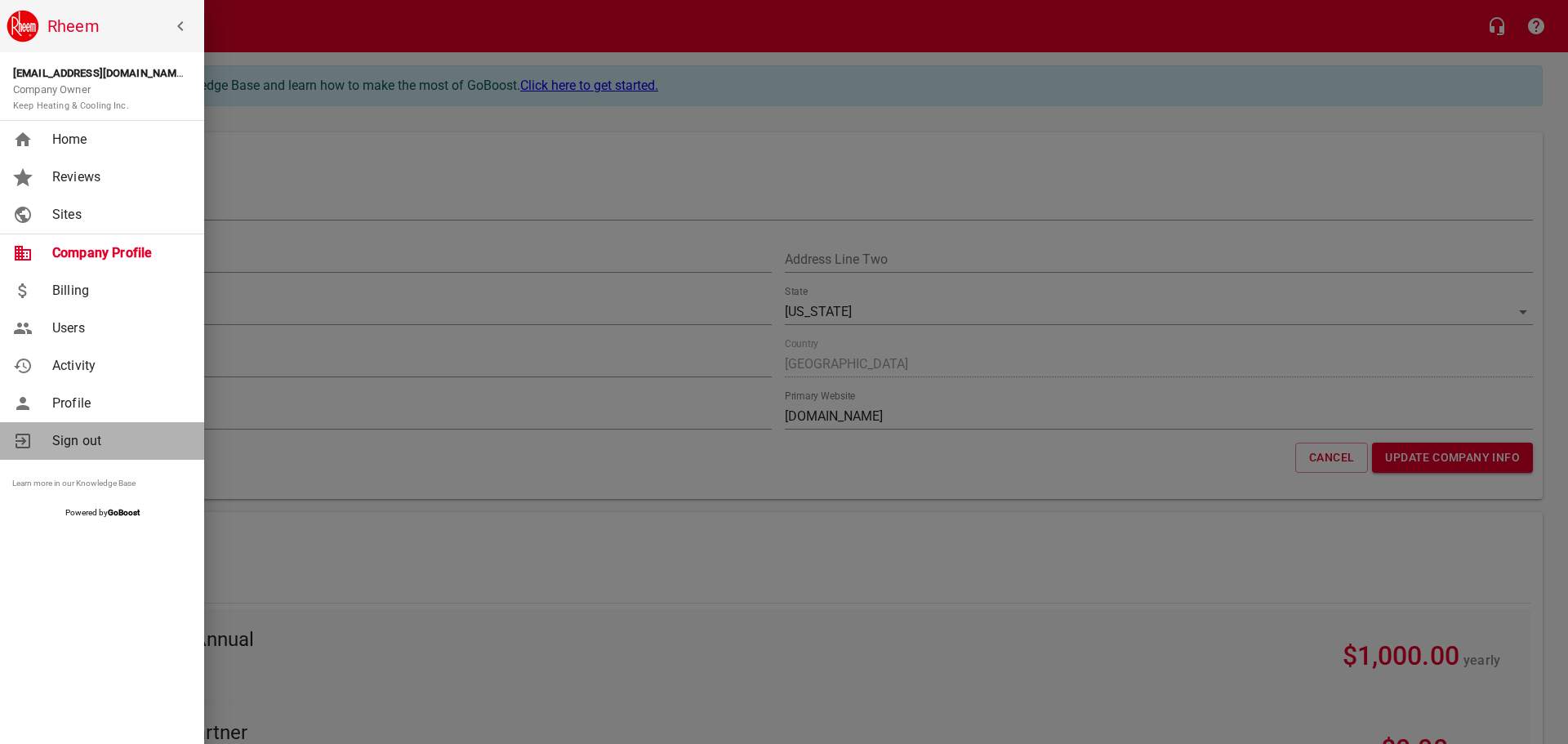
click at [68, 441] on span "Sign out" at bounding box center [118, 441] width 132 height 20
